Goal: Information Seeking & Learning: Check status

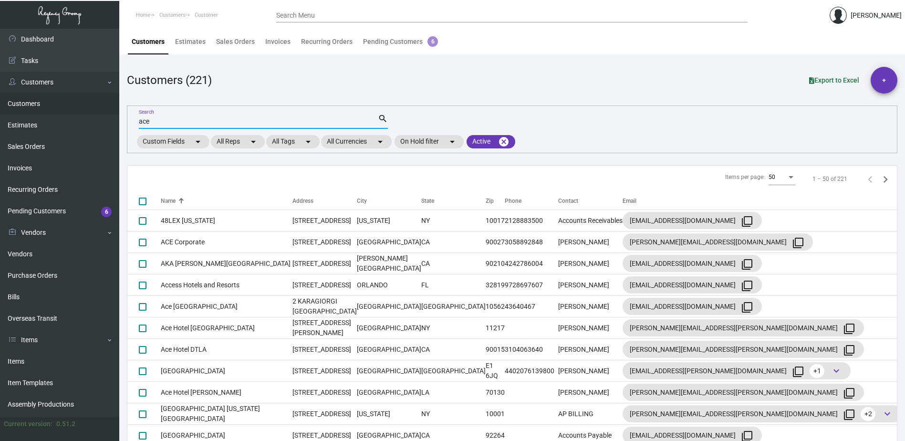
drag, startPoint x: 157, startPoint y: 121, endPoint x: 126, endPoint y: 117, distance: 31.2
click at [126, 118] on main "Customers Estimates Sales Orders Invoices Recurring Orders Pending Customers 6 …" at bounding box center [511, 241] width 785 height 424
type input "baccara"
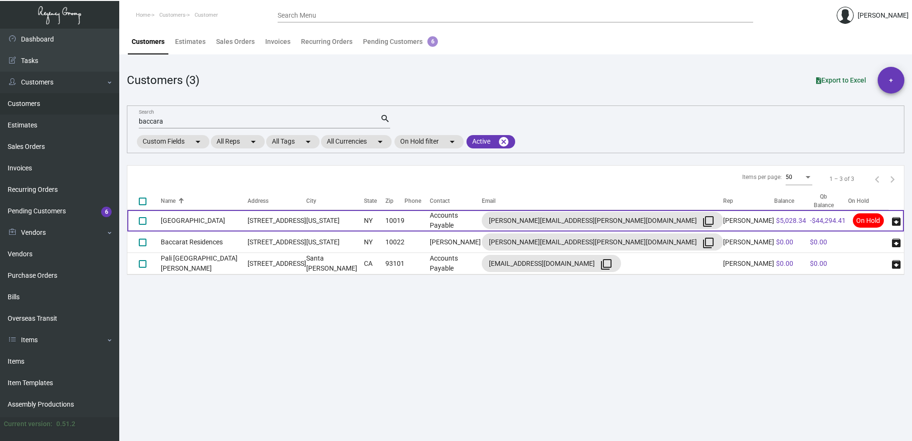
click at [191, 221] on td "[GEOGRAPHIC_DATA]" at bounding box center [204, 220] width 87 height 21
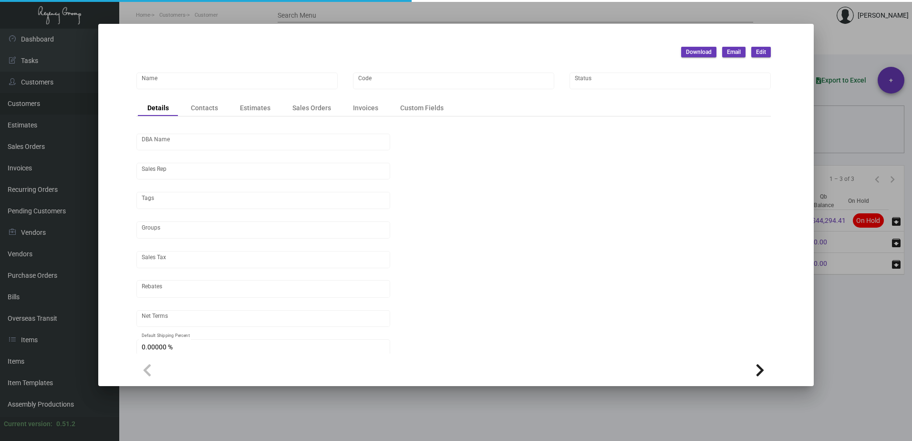
type input "[GEOGRAPHIC_DATA]"
type input "BCRT"
type input "[PERSON_NAME]"
type input "[GEOGRAPHIC_DATA]-[GEOGRAPHIC_DATA] ([US_STATE][GEOGRAPHIC_DATA])"
type input "Net 30"
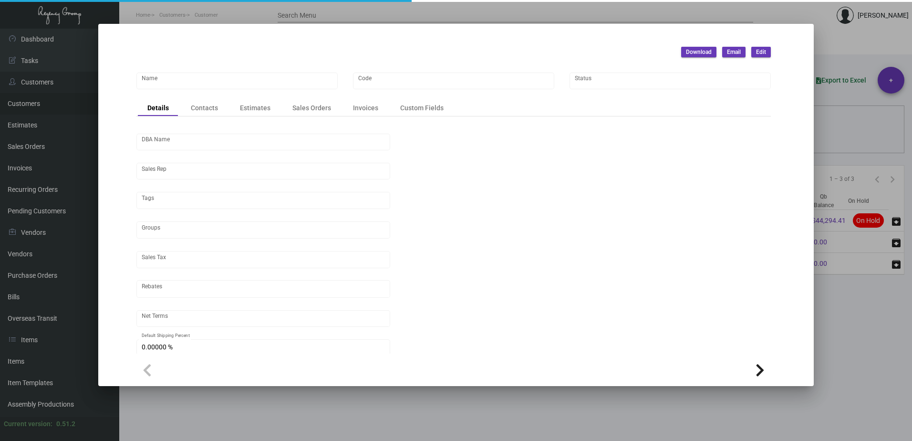
type input "United States Dollar $"
type input "$ 0.00"
checkbox input "true"
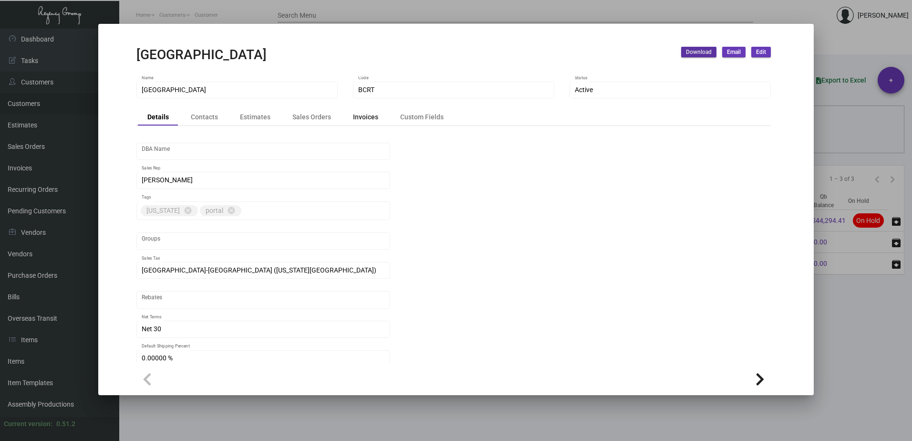
click at [359, 116] on div "Invoices" at bounding box center [365, 117] width 25 height 10
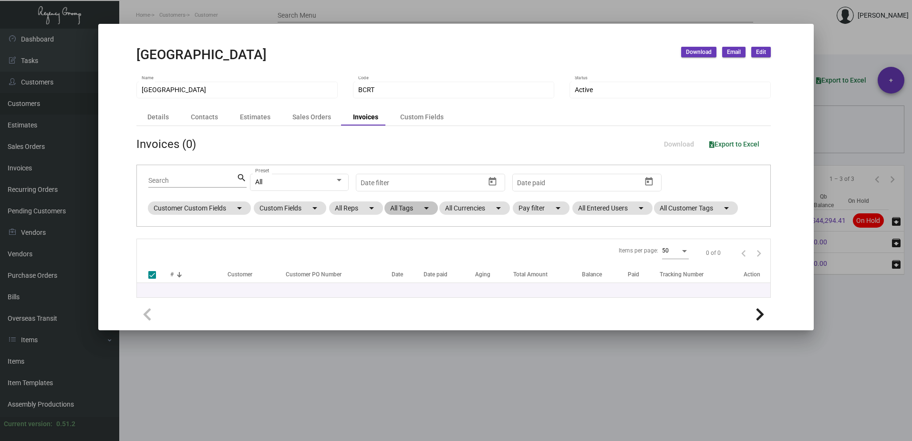
checkbox input "false"
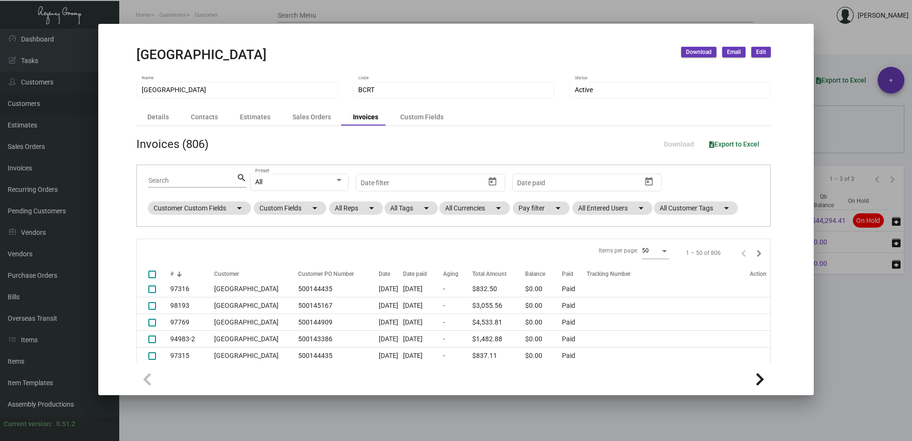
scroll to position [334, 0]
click at [155, 182] on input "Search" at bounding box center [192, 181] width 88 height 8
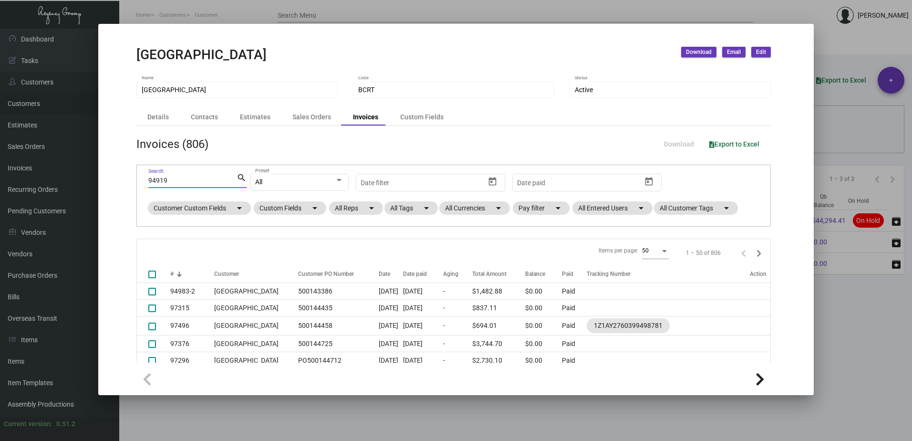
type input "94919"
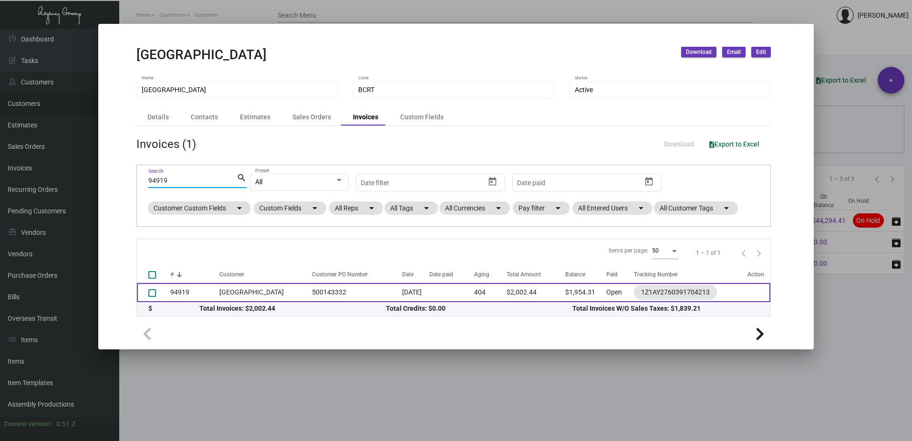
click at [242, 292] on td "[GEOGRAPHIC_DATA]" at bounding box center [263, 292] width 88 height 19
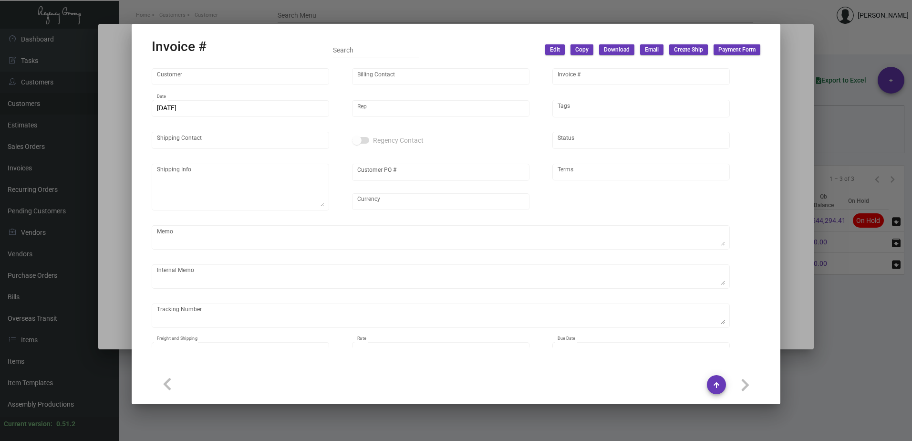
type input "[GEOGRAPHIC_DATA]"
type input "Accounts Payable"
type input "94919"
type input "[DATE]"
type input "[PERSON_NAME]"
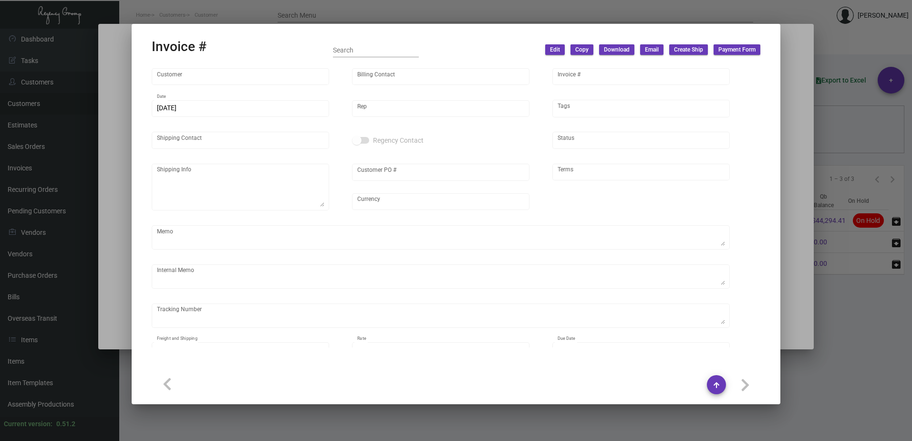
type input "[PERSON_NAME]"
type textarea "[GEOGRAPHIC_DATA] - [PERSON_NAME] [STREET_ADDRESS][US_STATE]"
type input "500143332"
type input "United States Dollar $"
type input "Net 30"
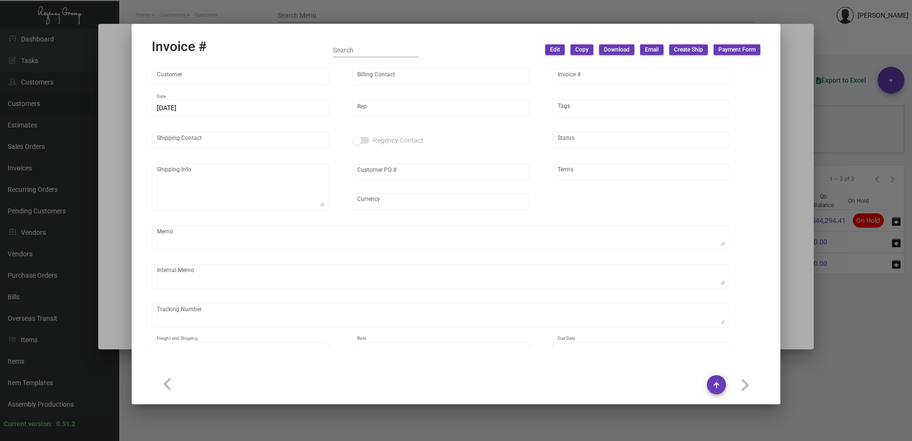
type textarea "copy on invoice [PERSON_NAME] [PERSON_NAME][EMAIL_ADDRESS][PERSON_NAME][DOMAIN_…"
type input "$ 44.21"
type input "[DATE]"
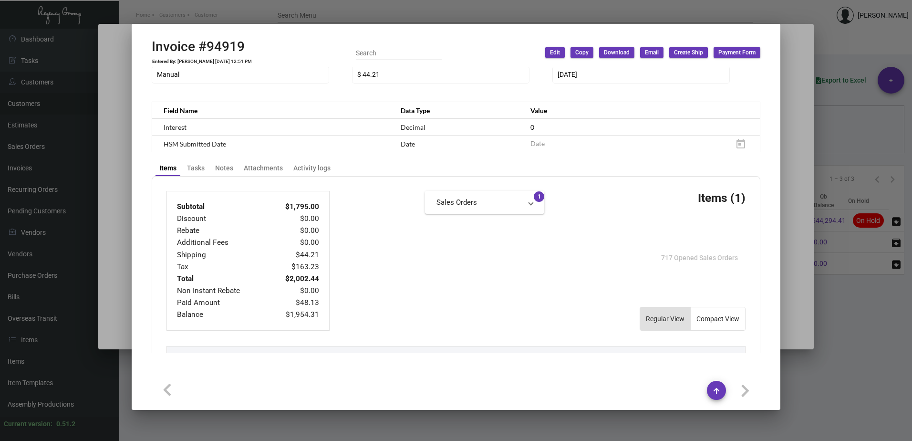
scroll to position [286, 0]
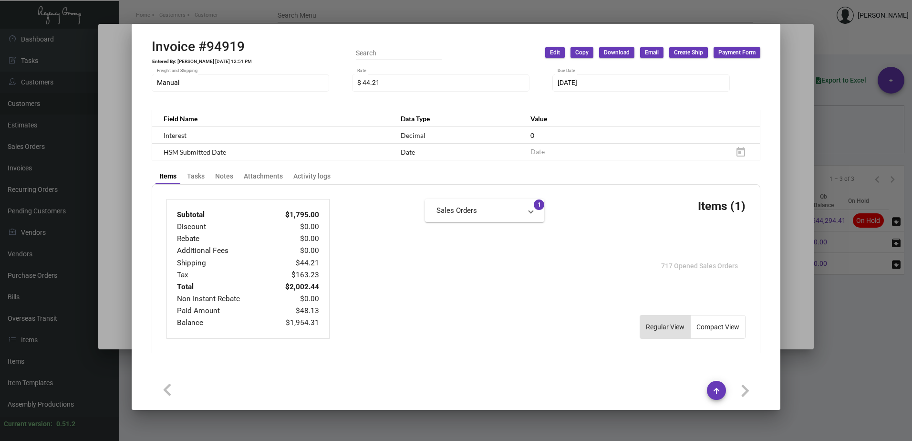
click at [376, 6] on div at bounding box center [456, 220] width 912 height 441
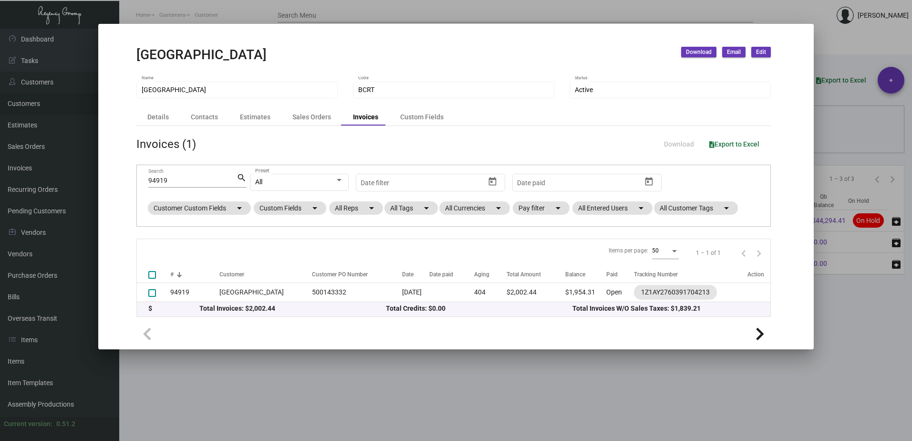
click at [171, 179] on input "94919" at bounding box center [192, 181] width 88 height 8
drag, startPoint x: 172, startPoint y: 179, endPoint x: 142, endPoint y: 182, distance: 29.7
click at [141, 181] on div "94919 Search search All Preset Start date – Date filter Start date – Date paid …" at bounding box center [453, 196] width 634 height 62
paste input "6602-1"
type input "96602-1"
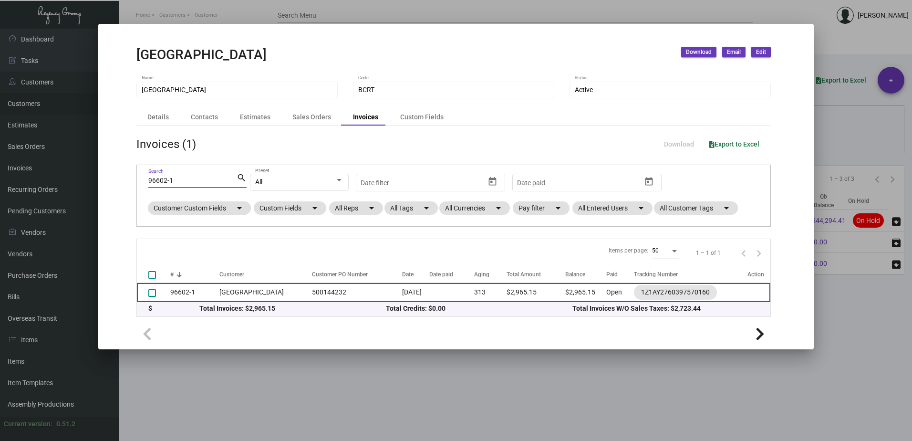
click at [258, 288] on td "[GEOGRAPHIC_DATA]" at bounding box center [263, 292] width 88 height 19
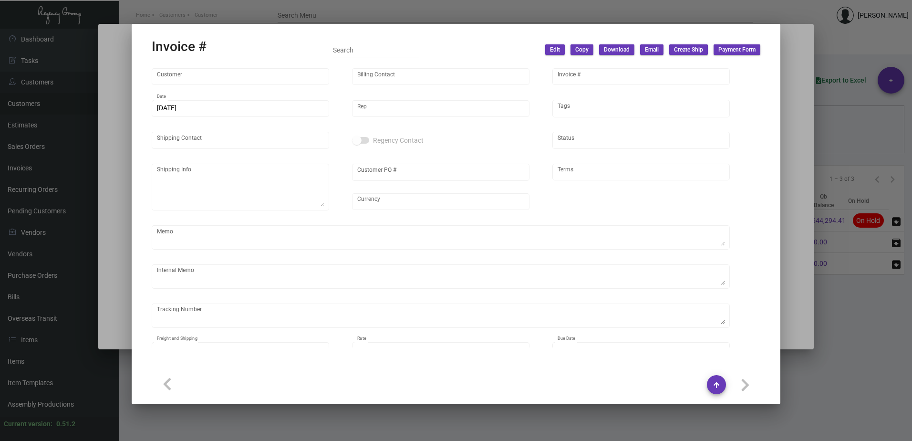
type input "[GEOGRAPHIC_DATA]"
type input "Accounts Payable"
type input "96602-1"
type input "[DATE]"
type input "[PERSON_NAME]"
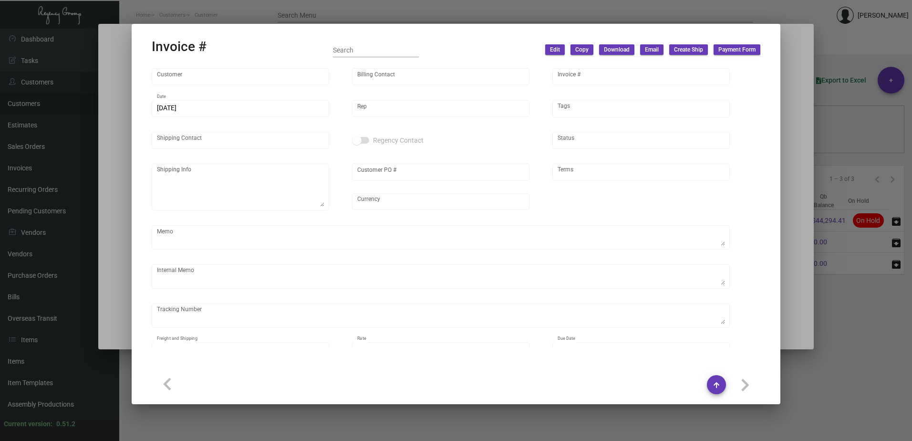
type input "[PERSON_NAME]"
type textarea "[GEOGRAPHIC_DATA] - [PERSON_NAME] [STREET_ADDRESS][US_STATE]"
type input "500144232"
type input "United States Dollar $"
type input "Net 30"
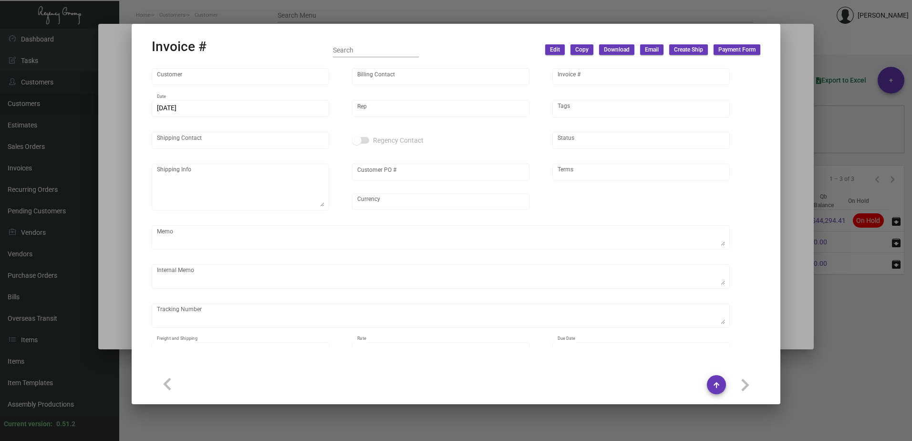
type textarea "Shipped 11/27 UPS Ground Cost $11.28"
type input "$ 58.74"
type input "[DATE]"
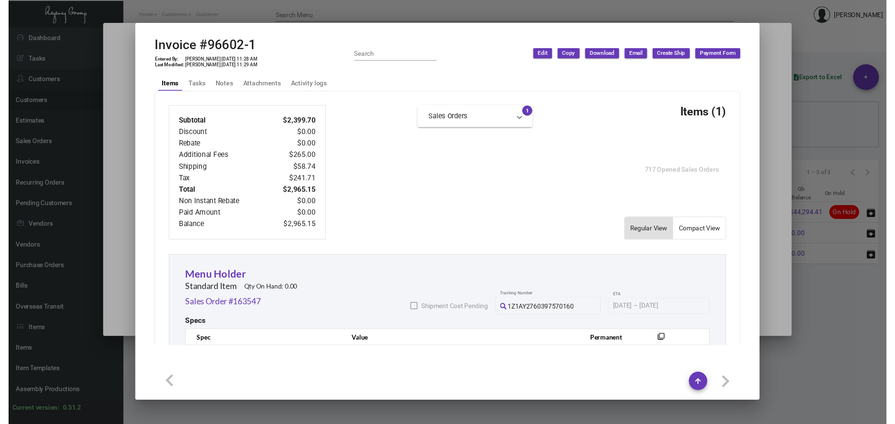
scroll to position [552, 0]
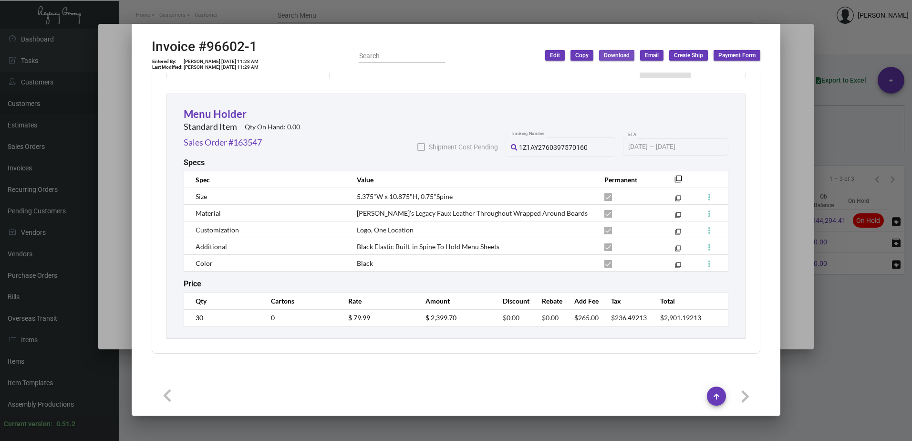
click at [615, 55] on span "Download" at bounding box center [617, 55] width 26 height 8
click at [667, 77] on button "With Description" at bounding box center [693, 75] width 73 height 23
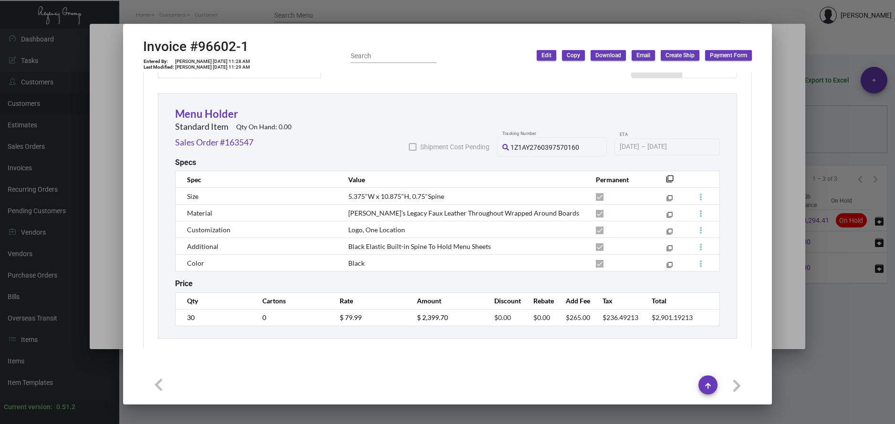
click at [202, 10] on div at bounding box center [447, 212] width 895 height 424
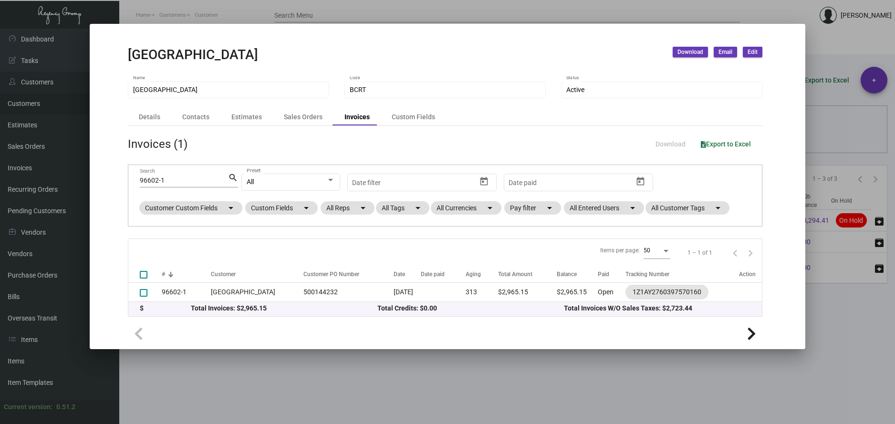
click at [202, 10] on div at bounding box center [447, 212] width 895 height 424
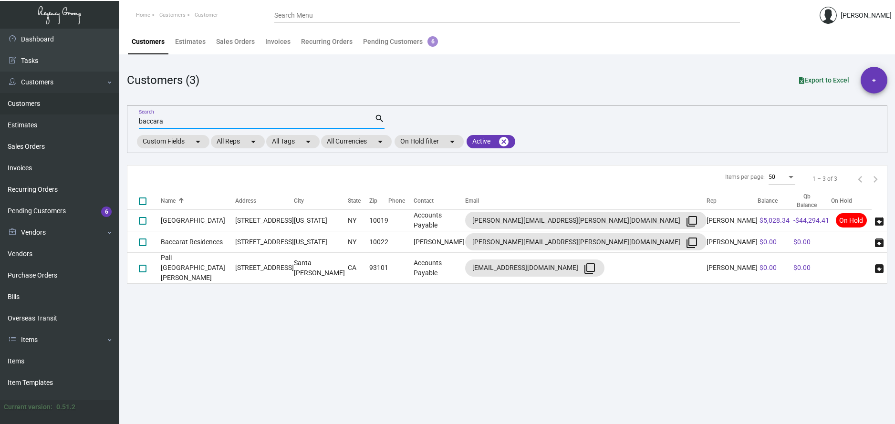
click at [174, 121] on input "baccara" at bounding box center [257, 122] width 236 height 8
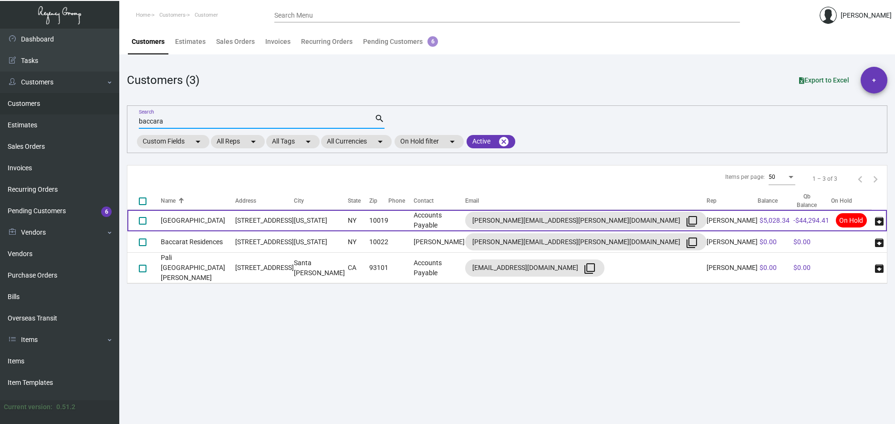
click at [166, 220] on td "[GEOGRAPHIC_DATA]" at bounding box center [198, 220] width 74 height 21
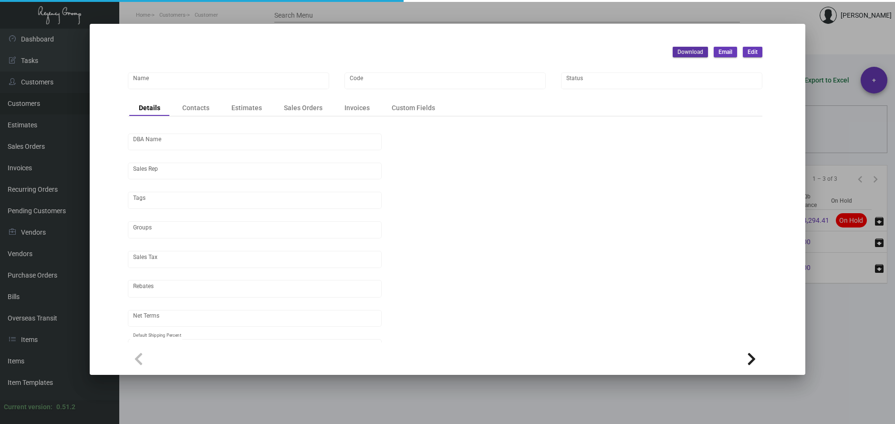
type input "[GEOGRAPHIC_DATA]"
type input "BCRT"
type input "[PERSON_NAME]"
type input "[GEOGRAPHIC_DATA]-[GEOGRAPHIC_DATA] ([US_STATE][GEOGRAPHIC_DATA])"
type input "Net 30"
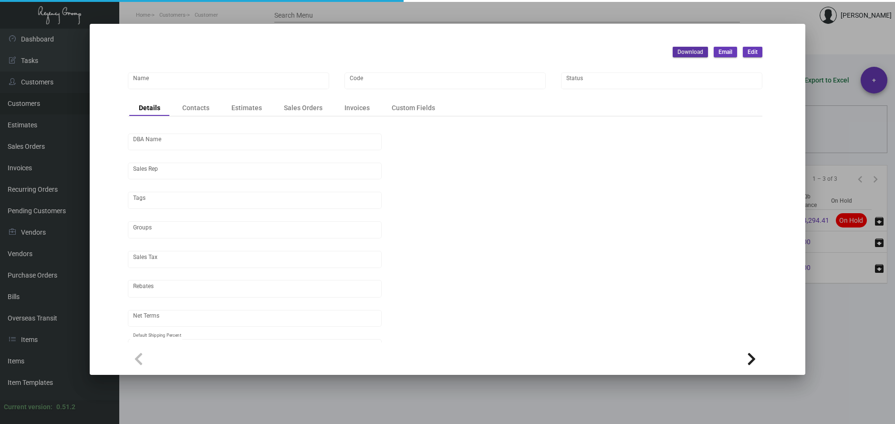
type input "United States Dollar $"
type input "$ 0.00"
checkbox input "true"
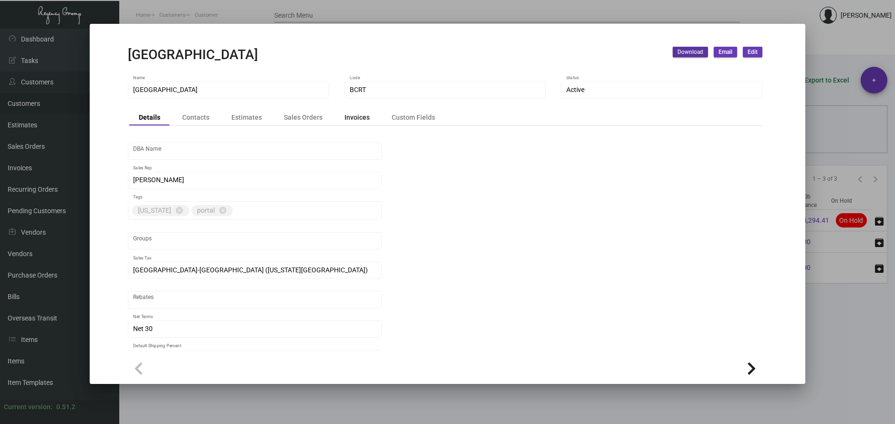
click at [358, 120] on div "Invoices" at bounding box center [356, 117] width 25 height 10
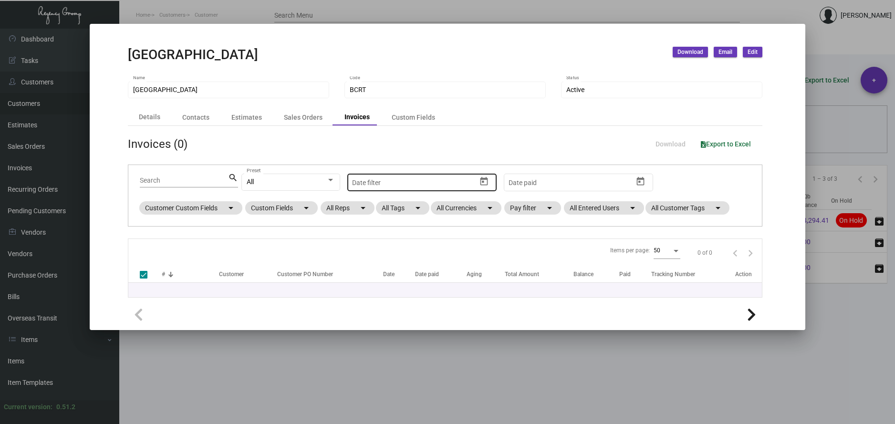
checkbox input "false"
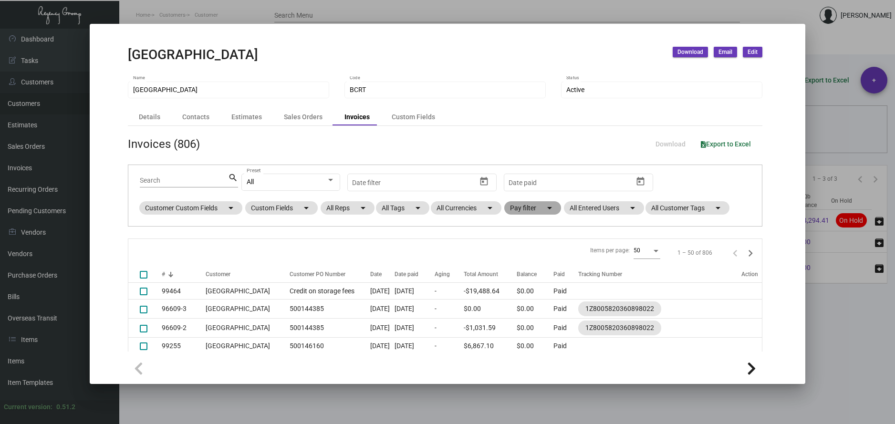
click at [550, 209] on mat-icon "arrow_drop_down" at bounding box center [549, 207] width 11 height 11
click at [534, 265] on span "Open" at bounding box center [533, 265] width 16 height 11
click at [518, 269] on input "Open" at bounding box center [517, 269] width 0 height 0
checkbox input "true"
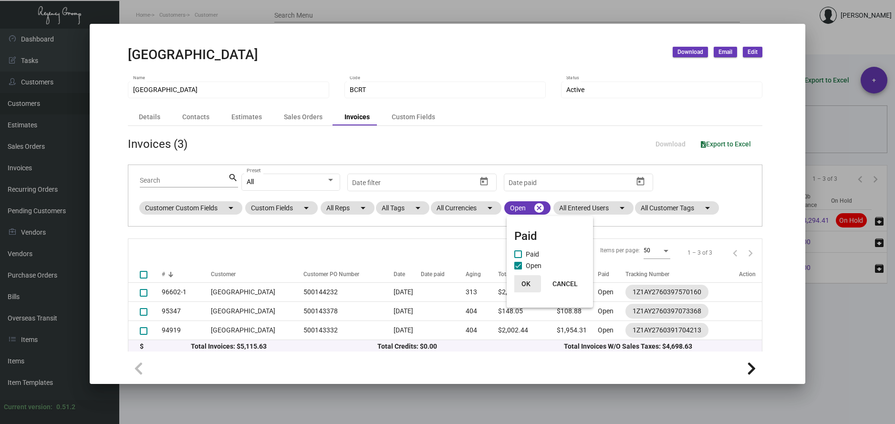
click at [527, 281] on span "OK" at bounding box center [525, 284] width 9 height 8
